Goal: Task Accomplishment & Management: Use online tool/utility

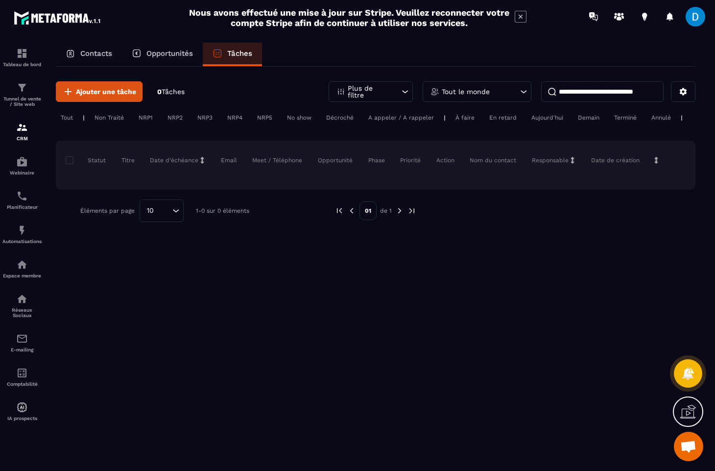
click at [74, 47] on div "Contacts" at bounding box center [89, 55] width 66 height 24
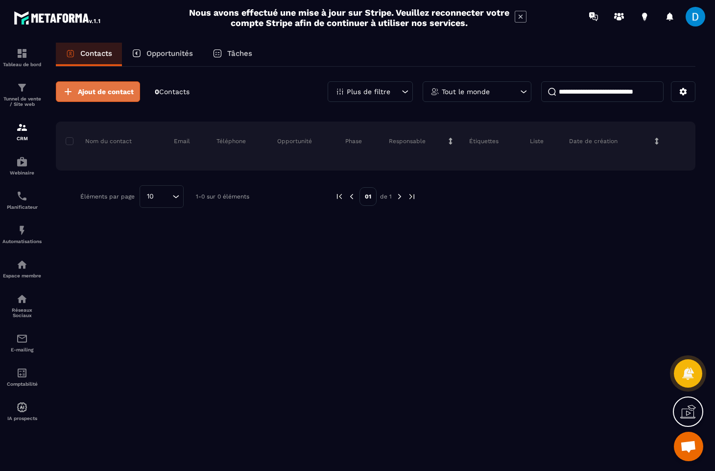
click at [115, 100] on button "Ajout de contact" at bounding box center [98, 91] width 84 height 21
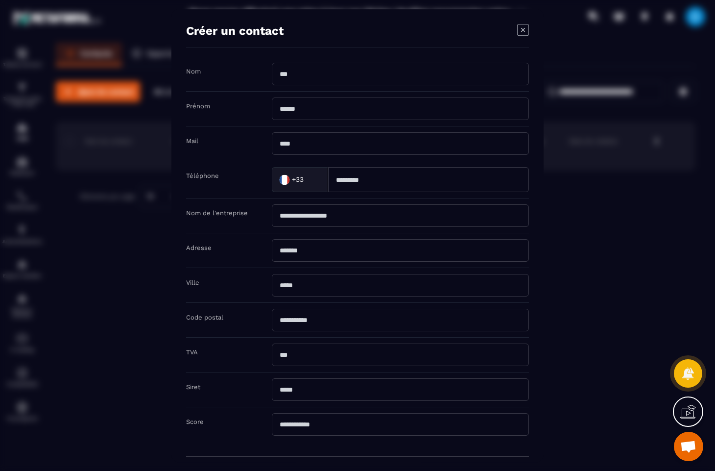
click at [119, 111] on div "Modal window" at bounding box center [357, 235] width 715 height 471
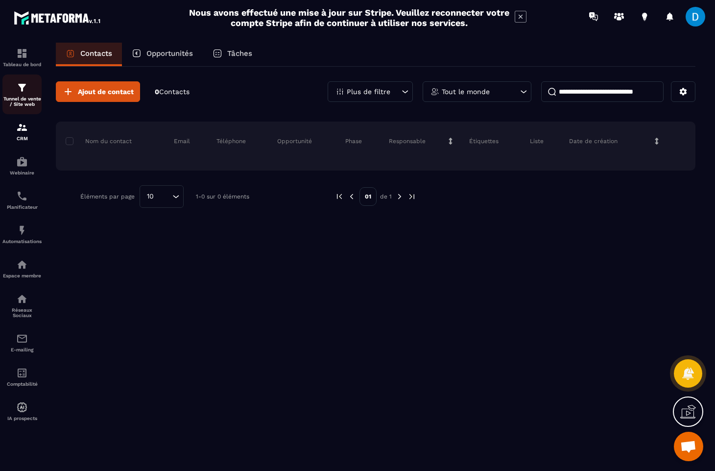
click at [24, 101] on p "Tunnel de vente / Site web" at bounding box center [21, 101] width 39 height 11
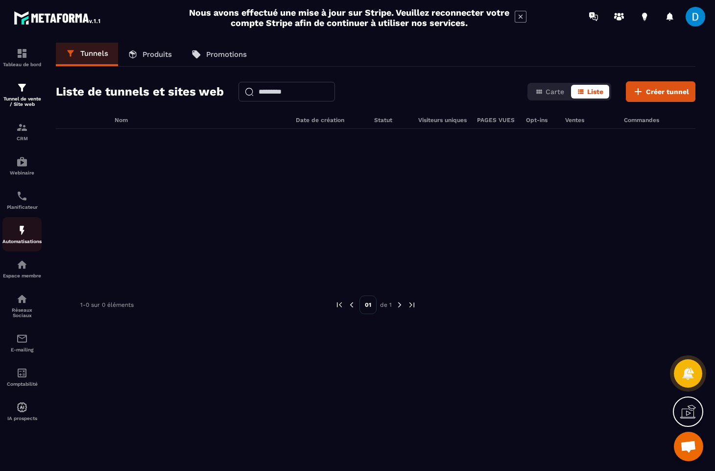
click at [27, 251] on link "Automatisations" at bounding box center [21, 234] width 39 height 34
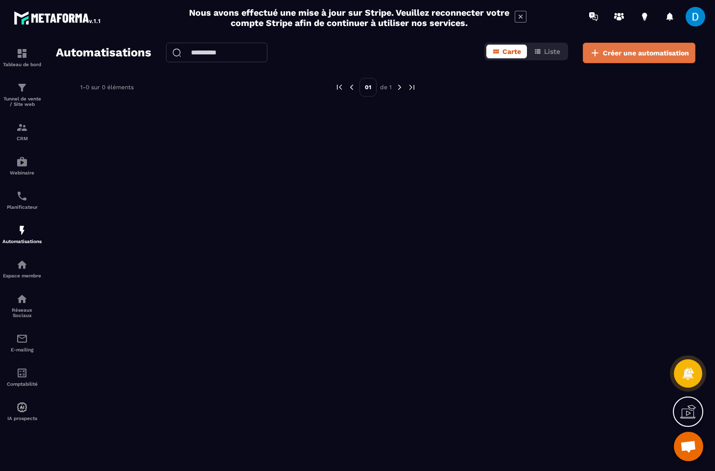
click at [634, 52] on span "Créer une automatisation" at bounding box center [646, 53] width 86 height 10
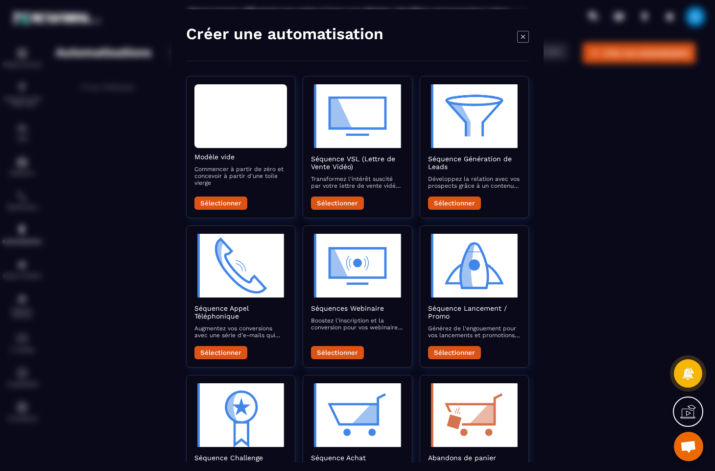
click at [161, 302] on div "Modal window" at bounding box center [357, 235] width 715 height 471
click at [562, 212] on div "Modal window" at bounding box center [357, 235] width 715 height 471
click at [700, 18] on div "Modal window" at bounding box center [357, 235] width 715 height 471
click at [524, 39] on icon "Modal window" at bounding box center [523, 36] width 12 height 12
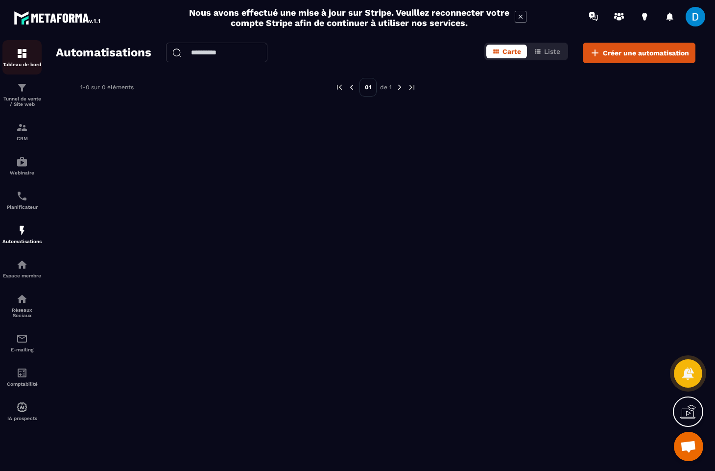
click at [24, 57] on img at bounding box center [22, 53] width 12 height 12
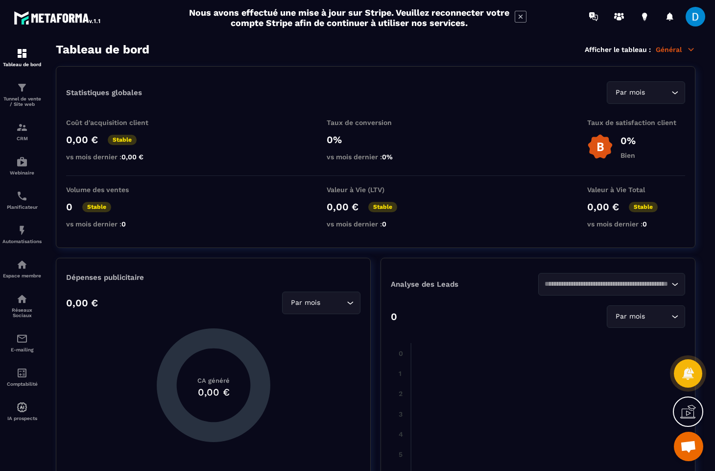
click at [690, 15] on span at bounding box center [695, 17] width 20 height 20
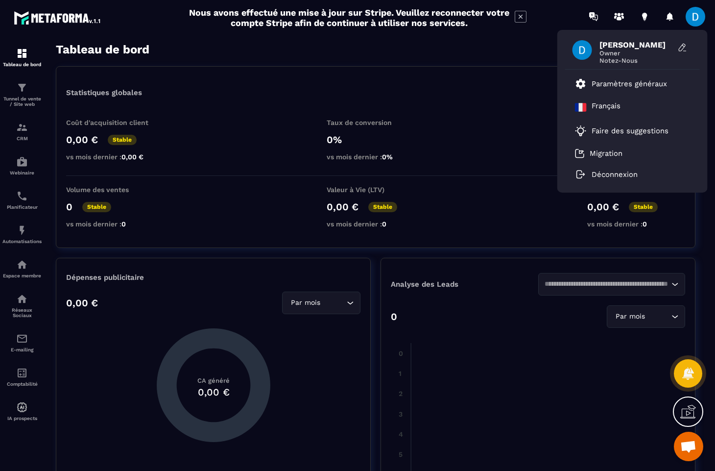
click at [488, 93] on div "Statistiques globales Par mois Loading..." at bounding box center [375, 92] width 619 height 23
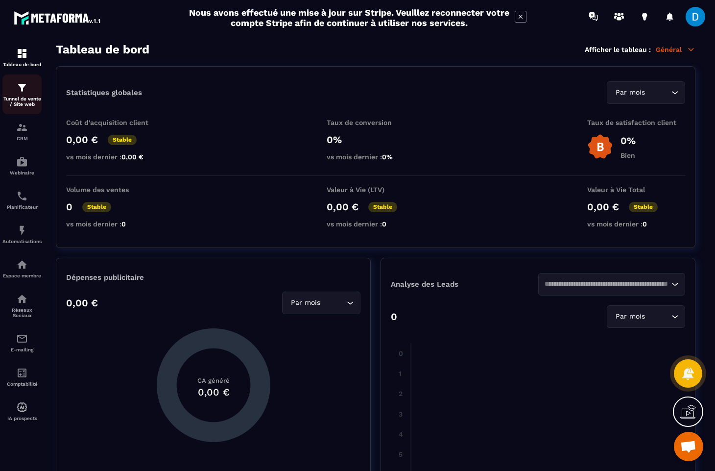
click at [17, 94] on div "Tunnel de vente / Site web" at bounding box center [21, 94] width 39 height 25
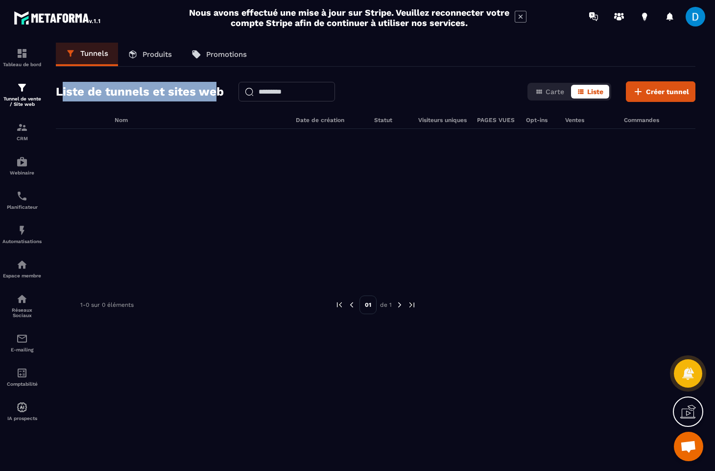
drag, startPoint x: 63, startPoint y: 90, endPoint x: 213, endPoint y: 91, distance: 149.8
click at [213, 91] on h2 "Liste de tunnels et sites web" at bounding box center [140, 92] width 168 height 20
click at [648, 102] on div "Tunnels Produits Promotions Liste de tunnels et sites web Carte Liste Créer tun…" at bounding box center [375, 255] width 659 height 424
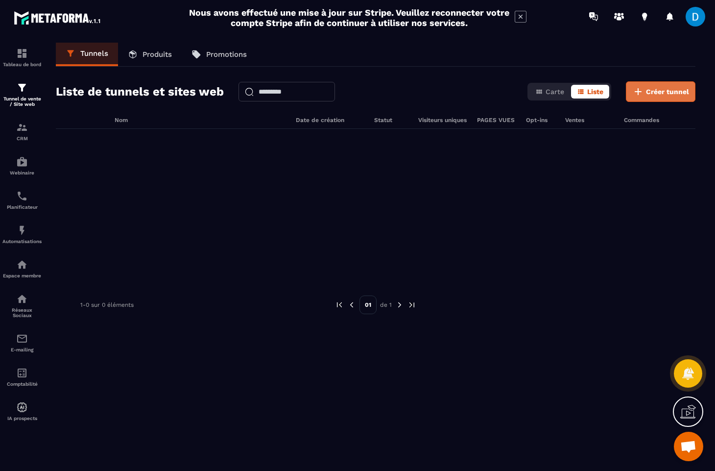
click at [647, 97] on button "Créer tunnel" at bounding box center [661, 91] width 70 height 21
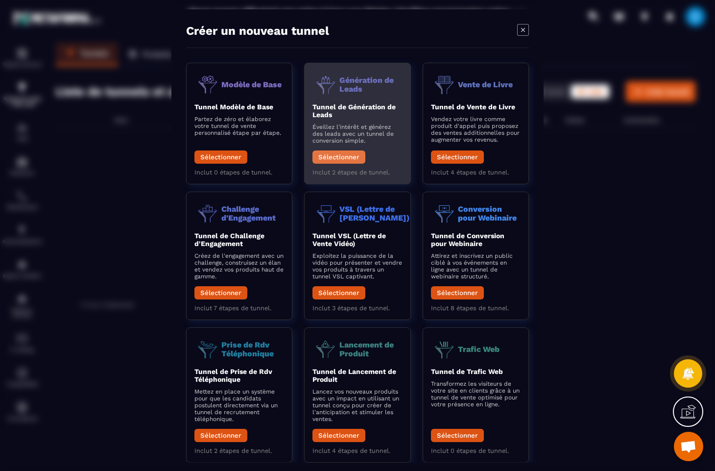
click at [343, 158] on button "Sélectionner" at bounding box center [338, 156] width 53 height 13
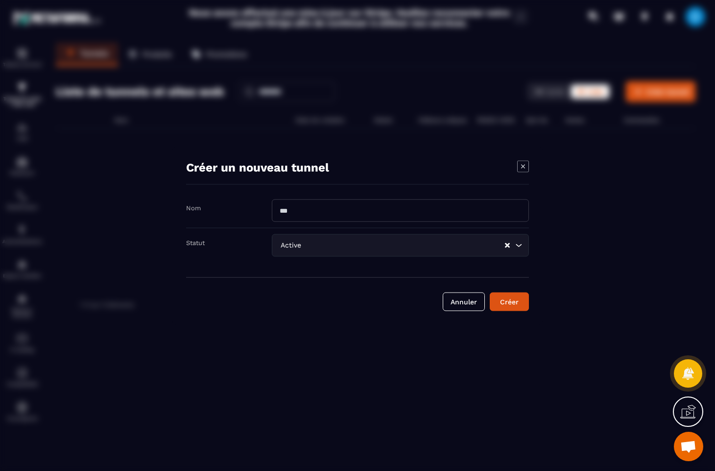
click at [519, 249] on icon "Search for option" at bounding box center [519, 245] width 10 height 10
click at [502, 217] on input "Modal window" at bounding box center [400, 210] width 257 height 23
type input "**********"
click at [509, 299] on div "Créer" at bounding box center [509, 301] width 26 height 10
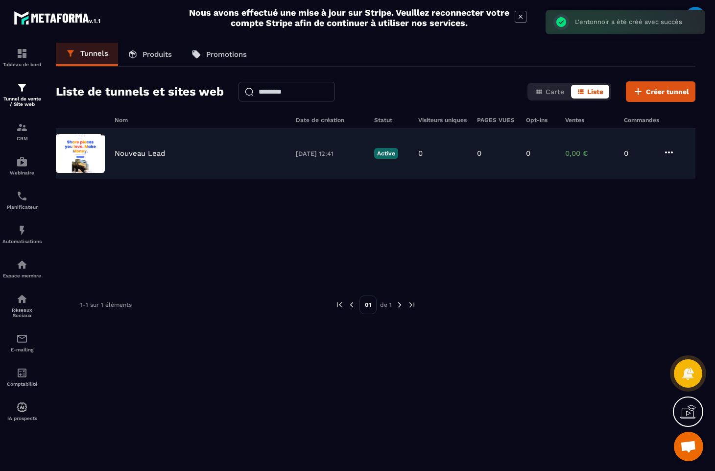
click at [168, 159] on div "Nouveau Lead 25/08/2025 12:41 Active 0 0 0 0,00 € 0" at bounding box center [375, 153] width 639 height 49
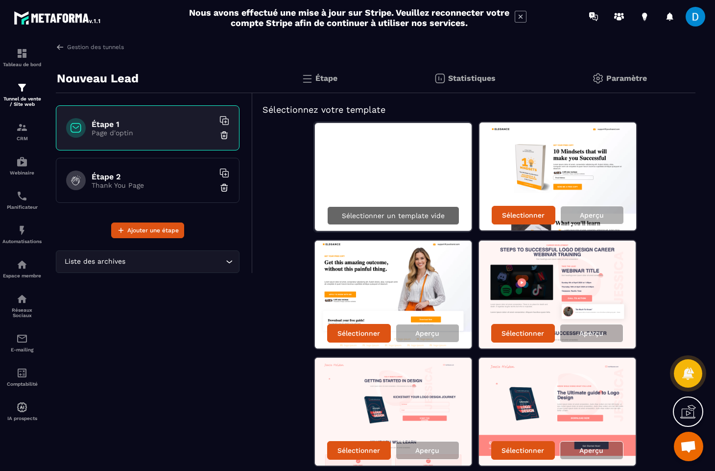
click at [358, 219] on p "Sélectionner un template vide" at bounding box center [393, 216] width 103 height 8
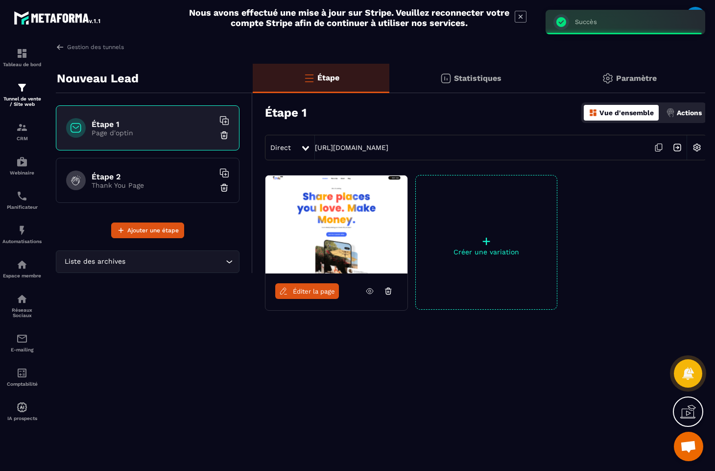
click at [311, 295] on link "Éditer la page" at bounding box center [307, 291] width 64 height 16
